Goal: Task Accomplishment & Management: Use online tool/utility

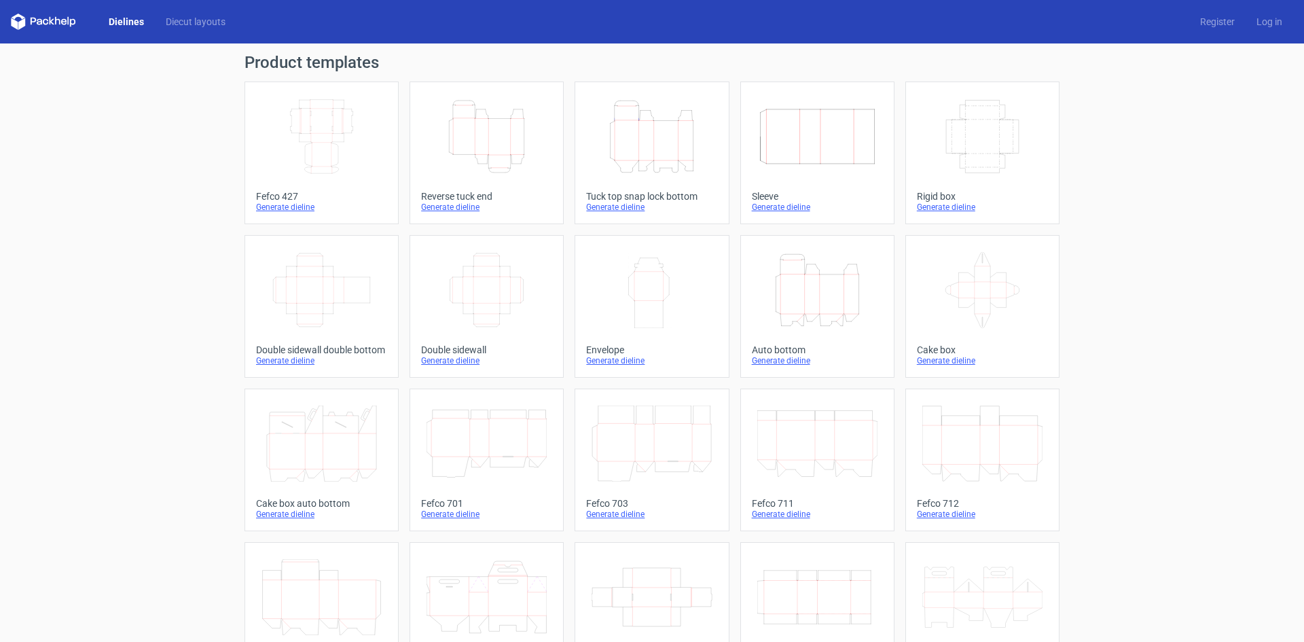
click at [644, 139] on icon "Height Depth Width" at bounding box center [652, 136] width 120 height 76
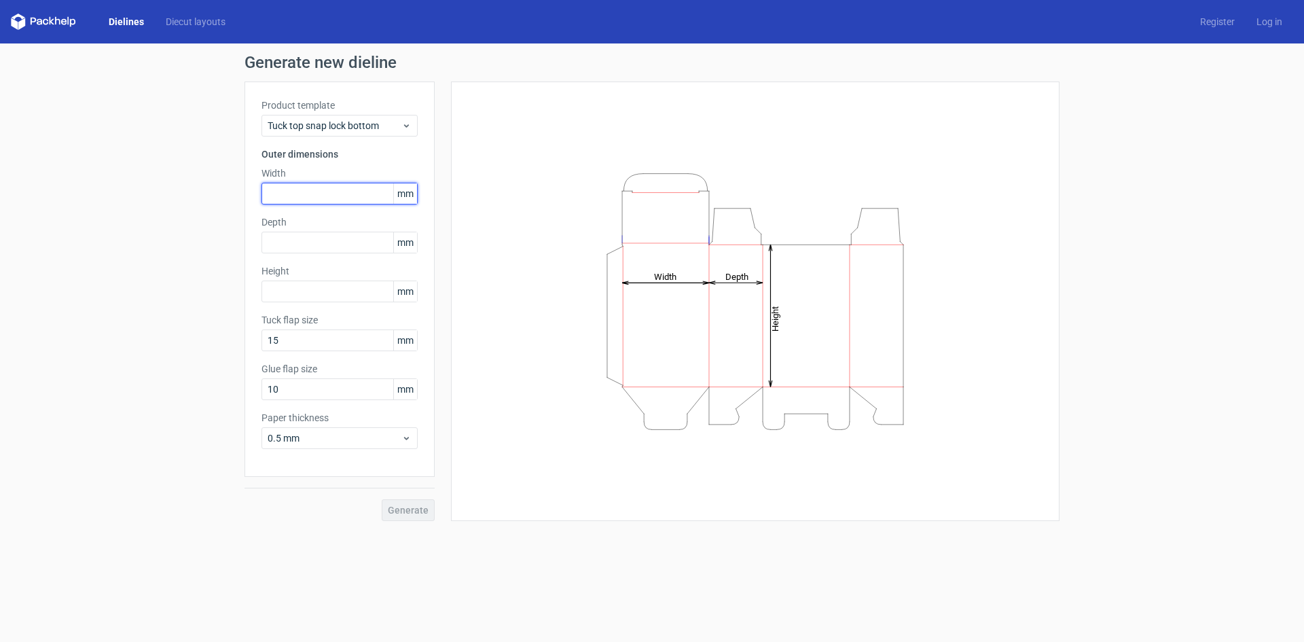
click at [312, 194] on input "text" at bounding box center [339, 194] width 156 height 22
type input "105"
type input "77"
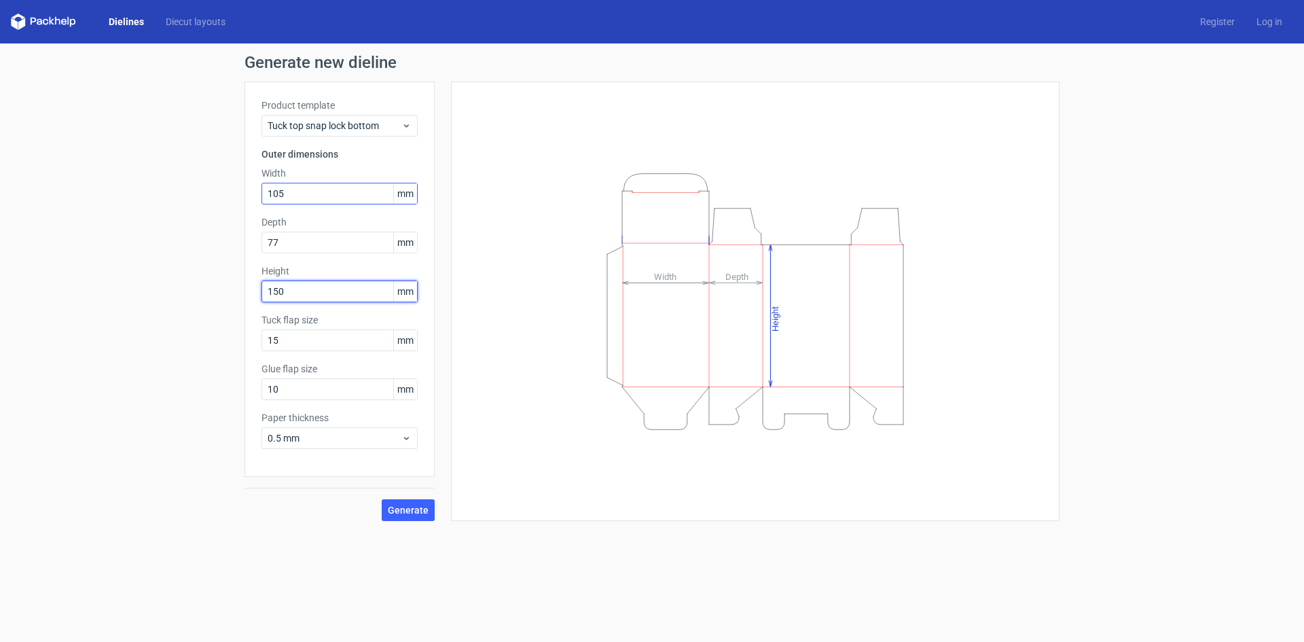
type input "150"
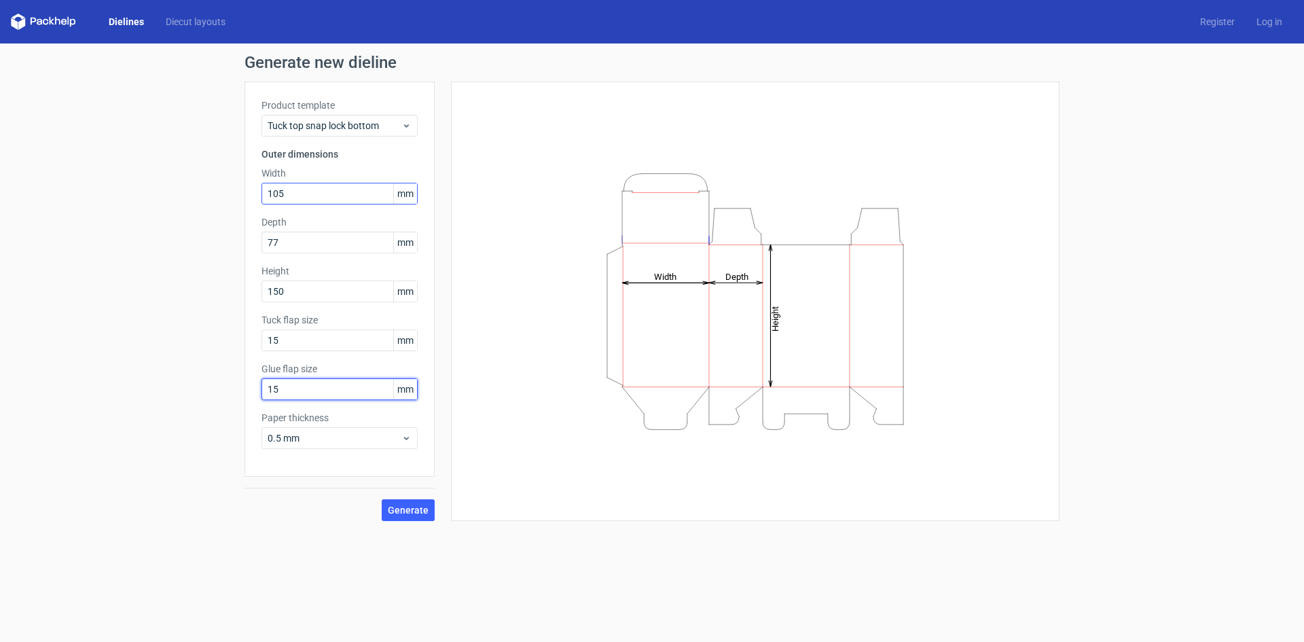
type input "15"
click at [382, 499] on button "Generate" at bounding box center [408, 510] width 53 height 22
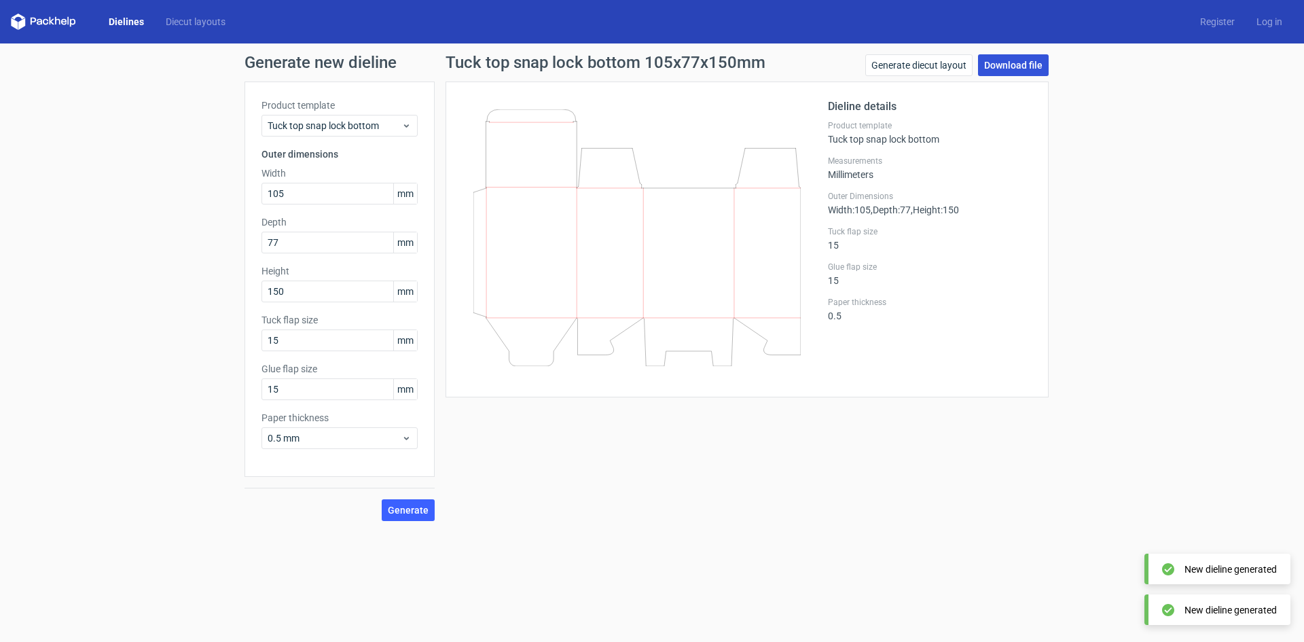
click at [991, 67] on link "Download file" at bounding box center [1013, 65] width 71 height 22
